Goal: Information Seeking & Learning: Learn about a topic

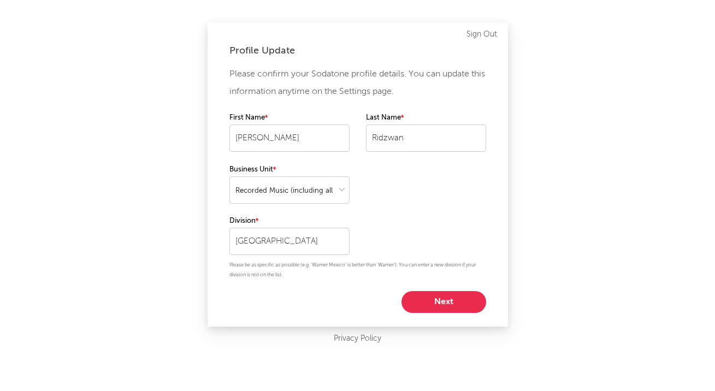
select select "recorded_music"
click at [441, 291] on button "Next" at bounding box center [443, 302] width 85 height 22
select select "marketing"
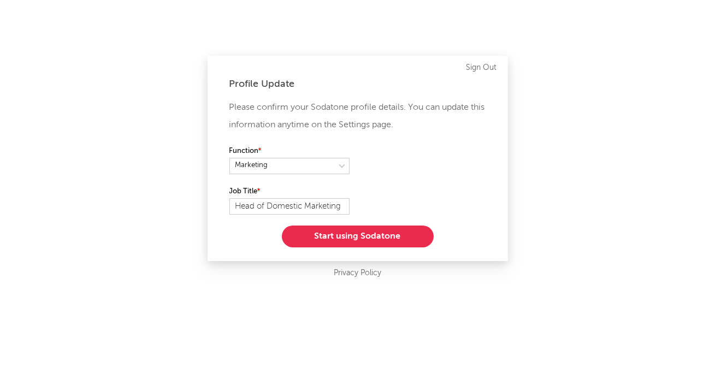
click at [387, 237] on button "Start using Sodatone" at bounding box center [358, 237] width 152 height 22
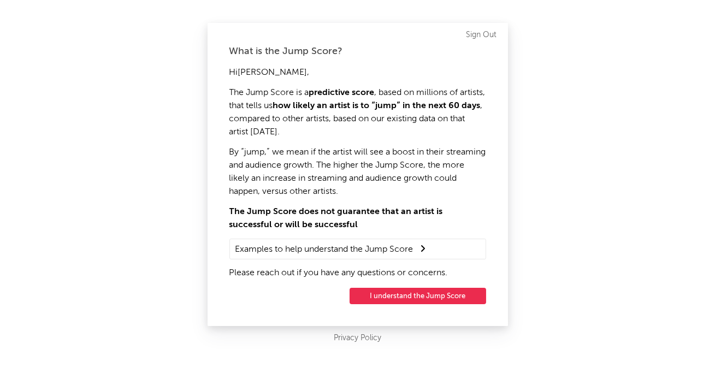
click at [416, 286] on div "What is the Jump Score? Hi Rafiq , The Jump Score is a predictive score , based…" at bounding box center [358, 174] width 300 height 303
click at [416, 291] on button "I understand the Jump Score" at bounding box center [417, 296] width 137 height 16
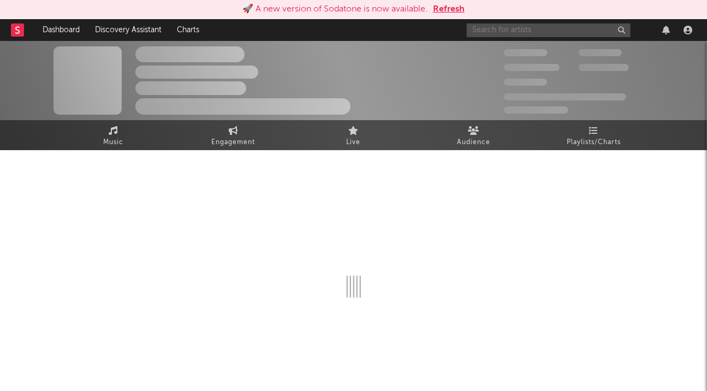
click at [583, 32] on input "text" at bounding box center [549, 30] width 164 height 14
type input "da bo"
select select "1w"
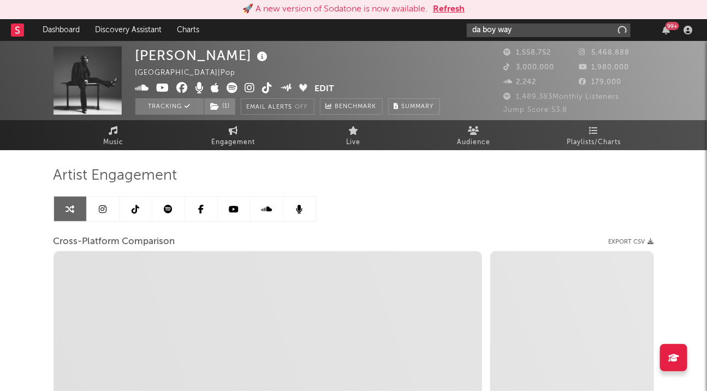
type input "da boy way"
select select "1m"
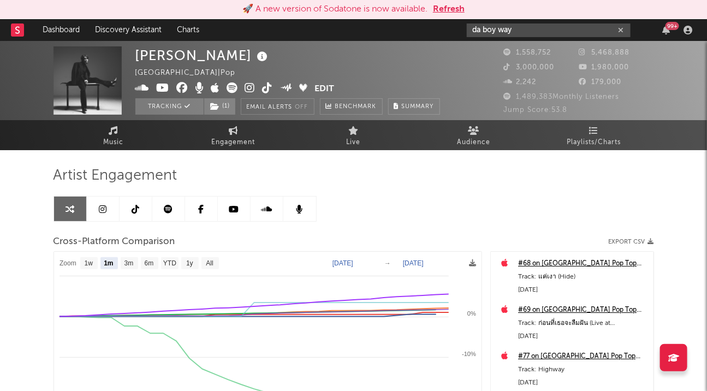
select select "1m"
click at [527, 28] on input "da boy way" at bounding box center [549, 30] width 164 height 14
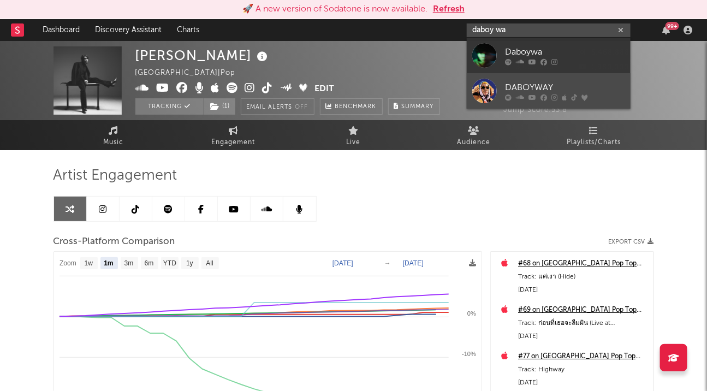
type input "daboy wa"
click at [490, 88] on div at bounding box center [484, 91] width 25 height 25
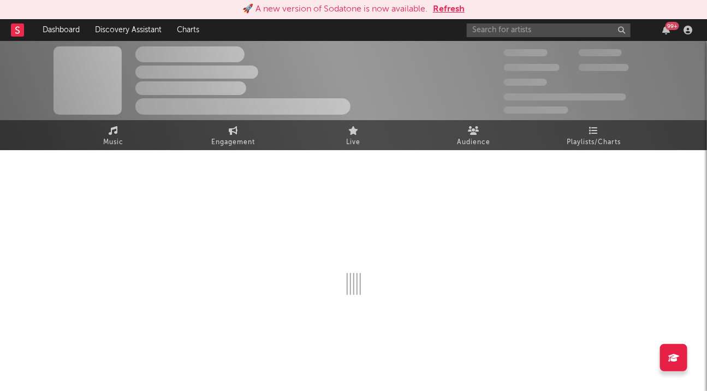
select select "6m"
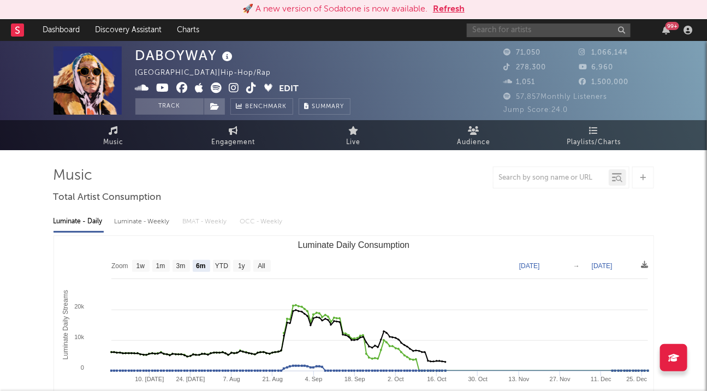
click at [503, 32] on input "text" at bounding box center [549, 30] width 164 height 14
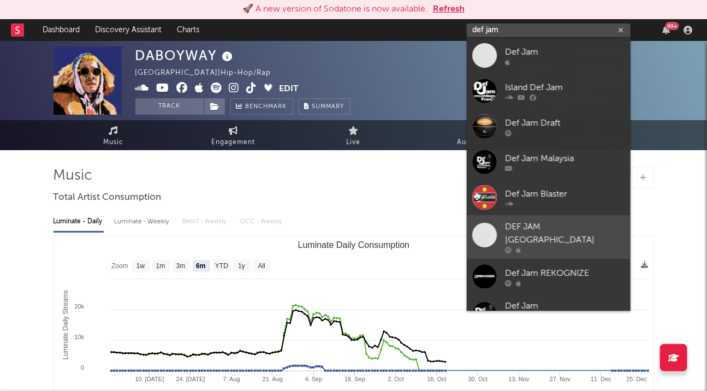
type input "def jam"
click at [484, 235] on span at bounding box center [484, 234] width 25 height 25
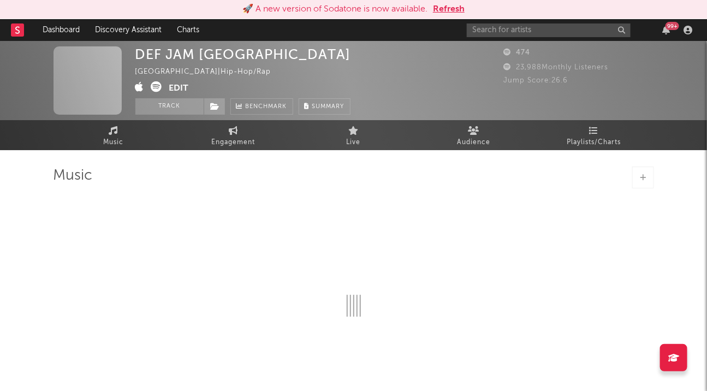
select select "1w"
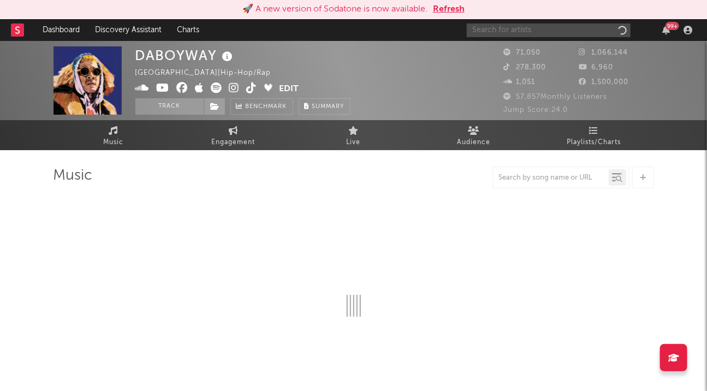
click at [497, 25] on input "text" at bounding box center [549, 30] width 164 height 14
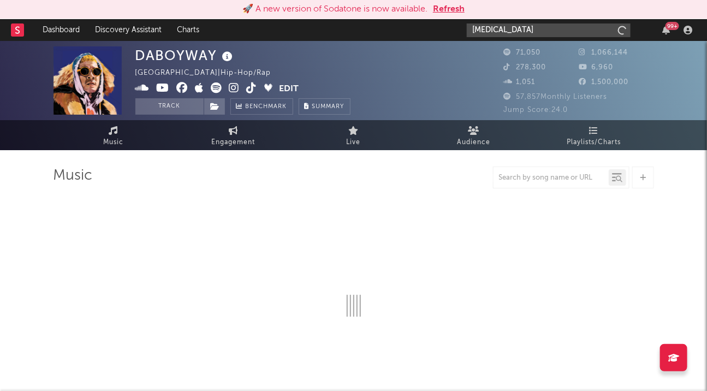
type input "tobii"
select select "6m"
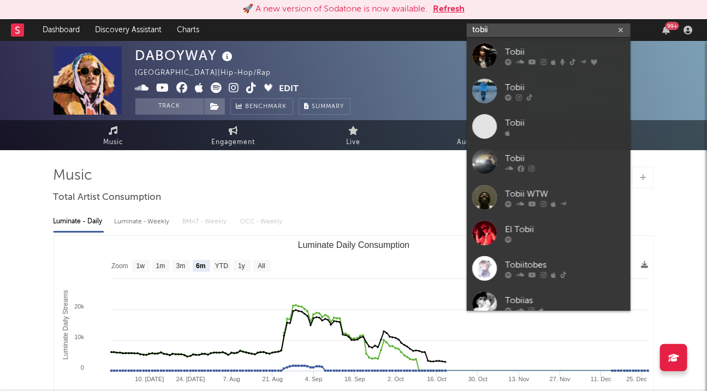
type input "tobii"
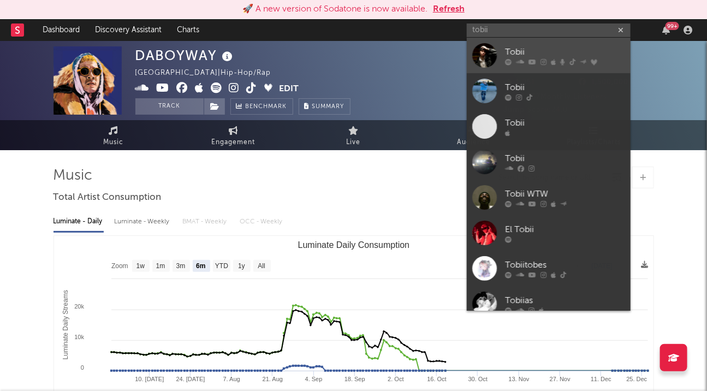
click at [487, 54] on div at bounding box center [484, 55] width 25 height 25
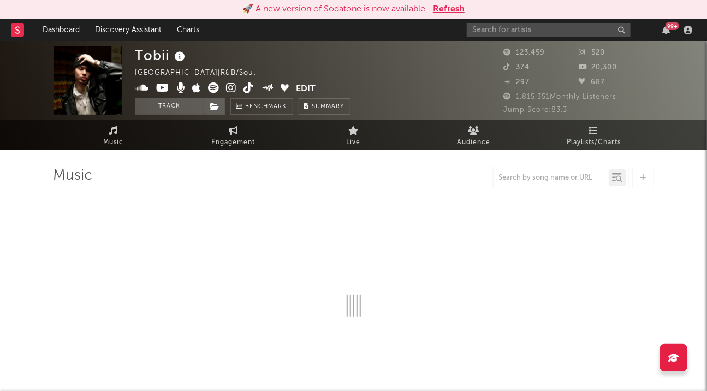
select select "6m"
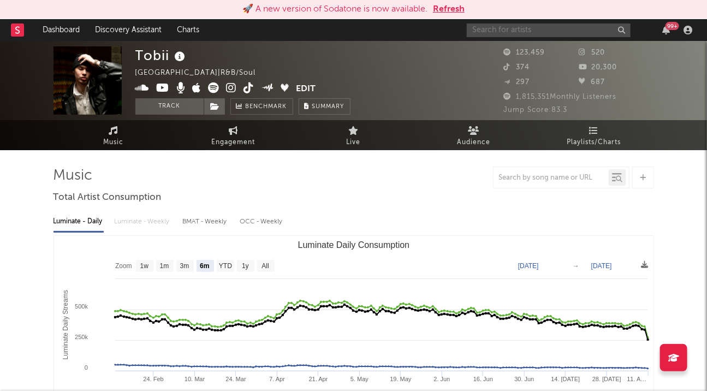
click at [523, 32] on input "text" at bounding box center [549, 30] width 164 height 14
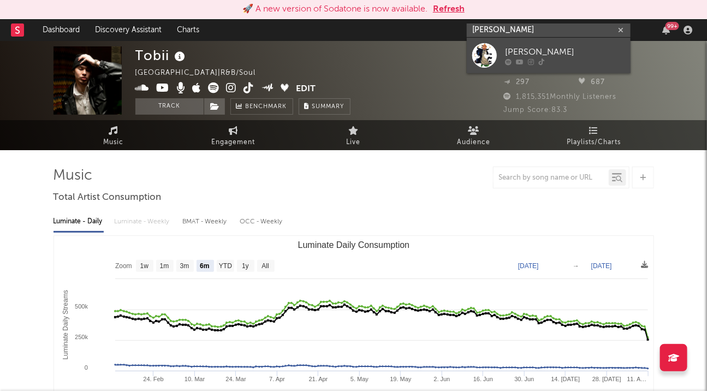
type input "rafiq ridzwa"
click at [484, 57] on div at bounding box center [484, 55] width 25 height 25
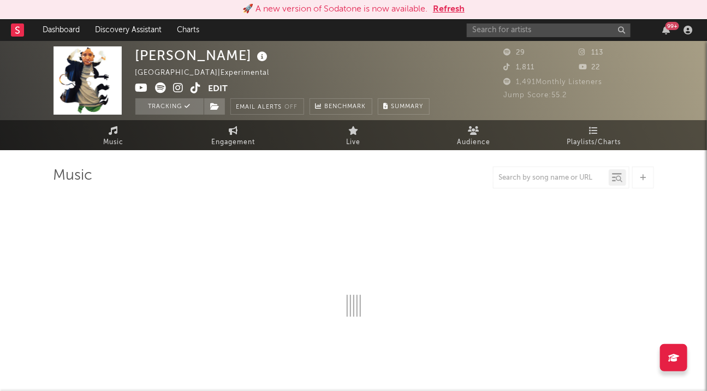
select select "1w"
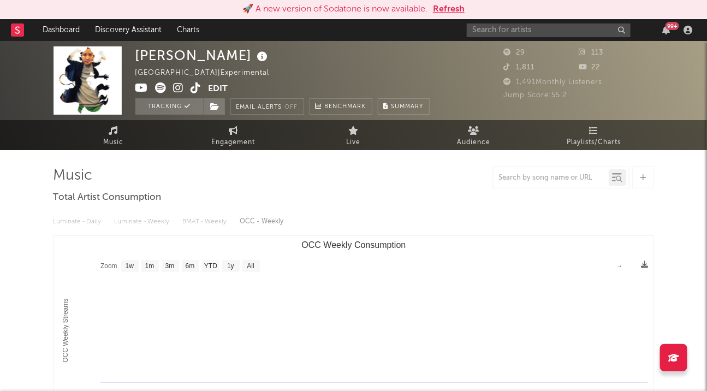
click at [598, 50] on span "113" at bounding box center [591, 52] width 25 height 7
click at [579, 52] on icon at bounding box center [584, 52] width 11 height 7
click at [180, 86] on icon at bounding box center [179, 87] width 10 height 11
click at [60, 35] on link "Dashboard" at bounding box center [61, 30] width 52 height 22
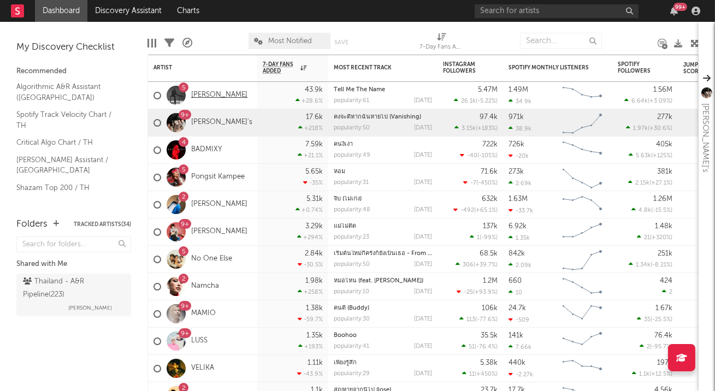
click at [210, 94] on link "[PERSON_NAME]" at bounding box center [219, 95] width 56 height 9
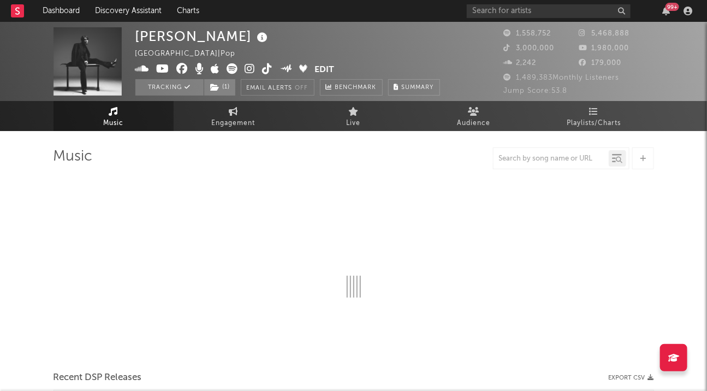
select select "6m"
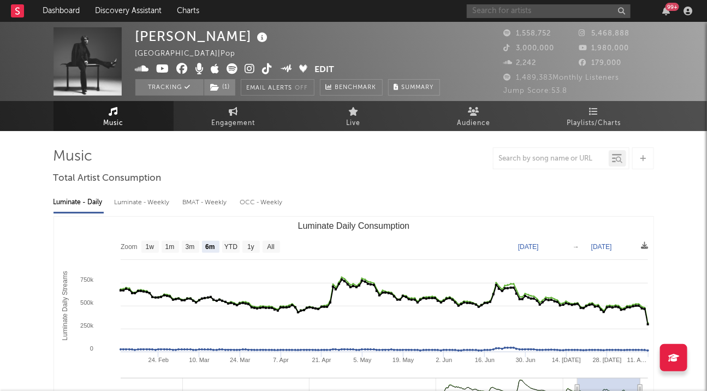
click at [540, 14] on input "text" at bounding box center [549, 11] width 164 height 14
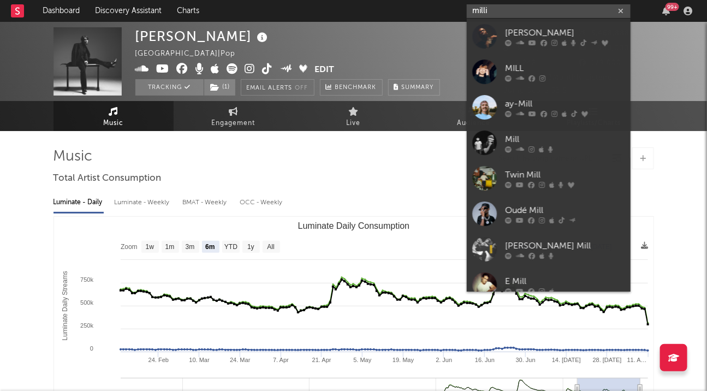
click at [501, 11] on input "milli" at bounding box center [549, 11] width 164 height 14
type input "milli"
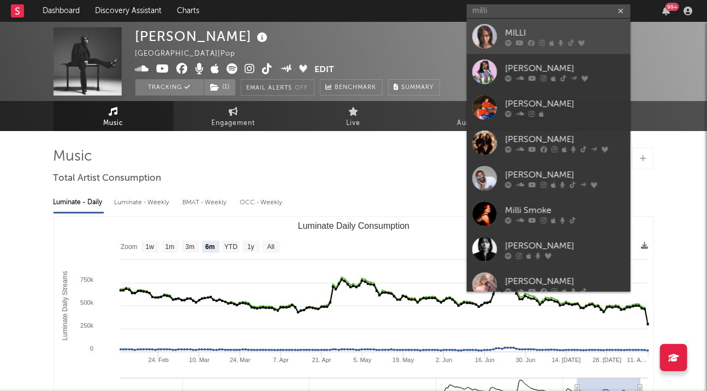
click at [486, 42] on div at bounding box center [484, 36] width 25 height 25
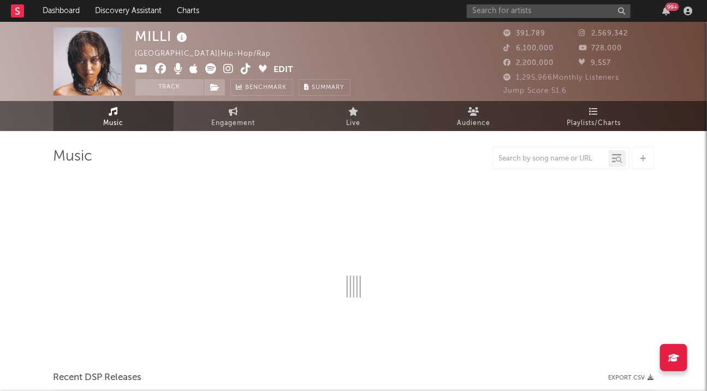
select select "6m"
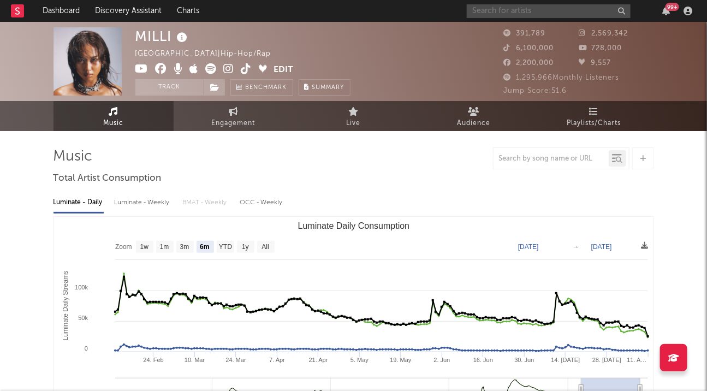
click at [531, 13] on input "text" at bounding box center [549, 11] width 164 height 14
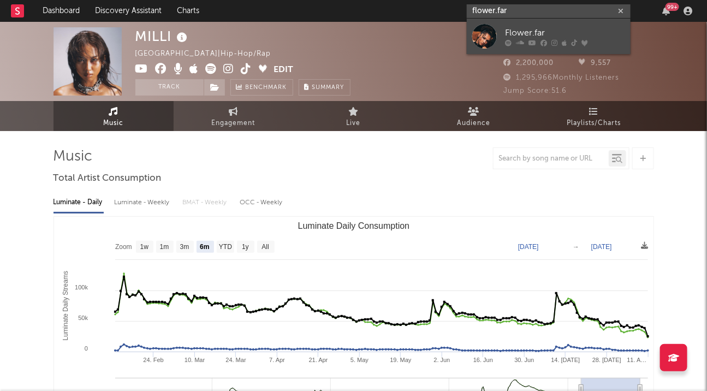
type input "flower.far"
click at [495, 37] on div at bounding box center [484, 36] width 25 height 25
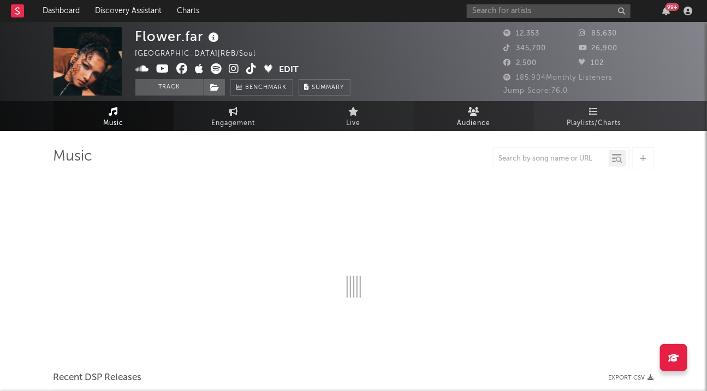
select select "6m"
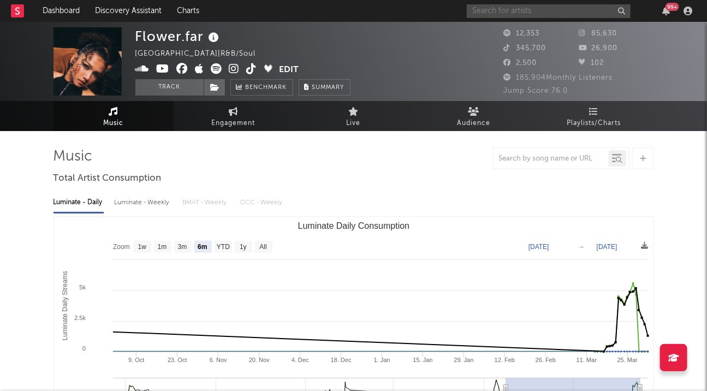
click at [523, 7] on input "text" at bounding box center [549, 11] width 164 height 14
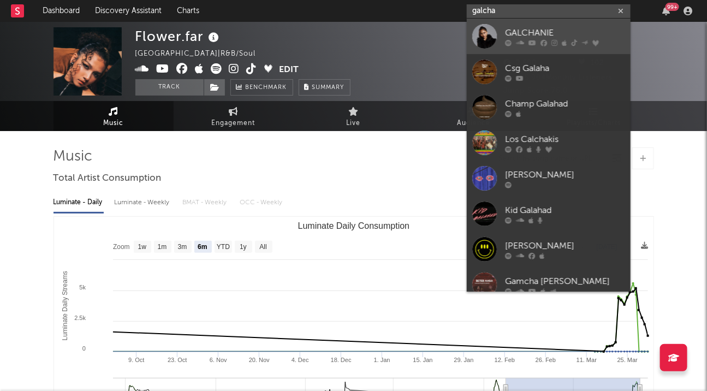
type input "galcha"
click at [480, 35] on div at bounding box center [484, 36] width 25 height 25
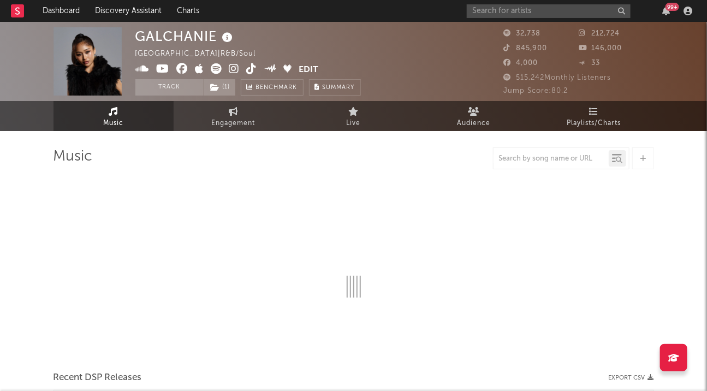
select select "6m"
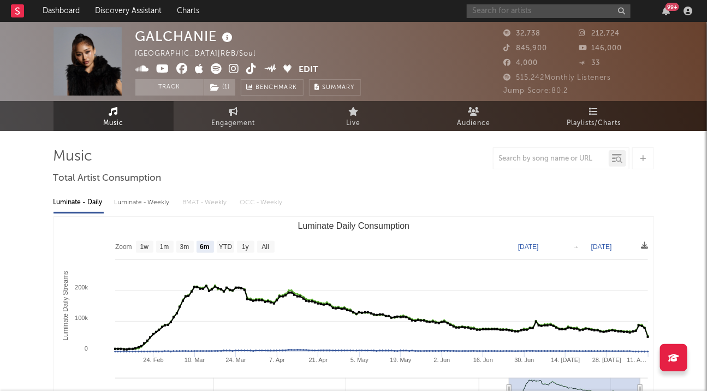
click at [560, 9] on input "text" at bounding box center [549, 11] width 164 height 14
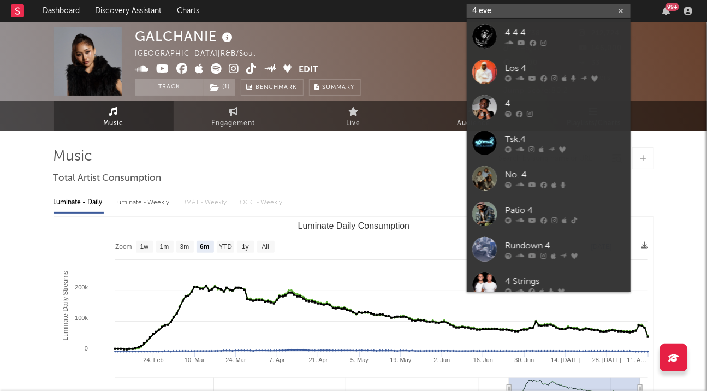
click at [497, 10] on input "4 eve" at bounding box center [549, 11] width 164 height 14
click at [481, 10] on input "4 eve" at bounding box center [549, 11] width 164 height 14
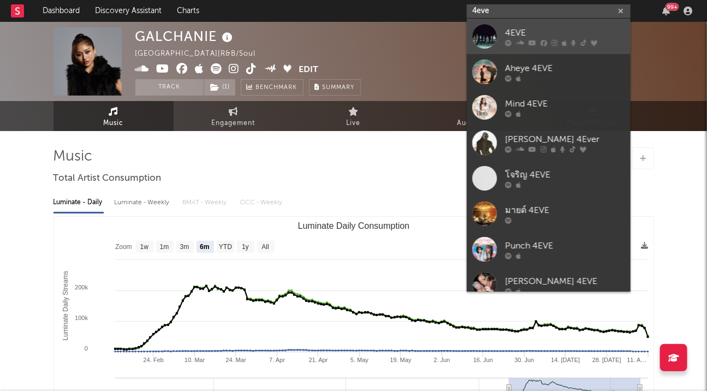
type input "4eve"
click at [488, 32] on div at bounding box center [484, 36] width 25 height 25
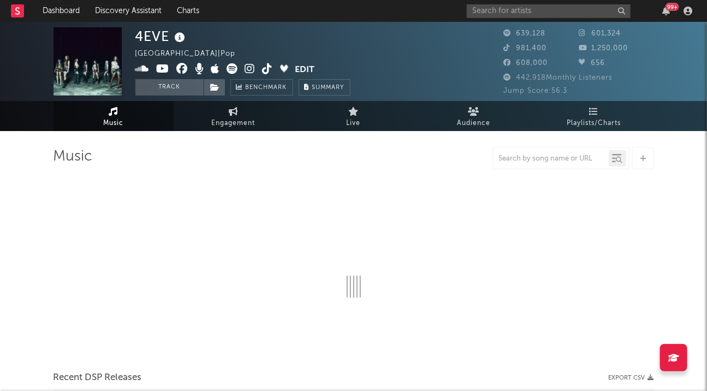
select select "6m"
